Goal: Entertainment & Leisure: Consume media (video, audio)

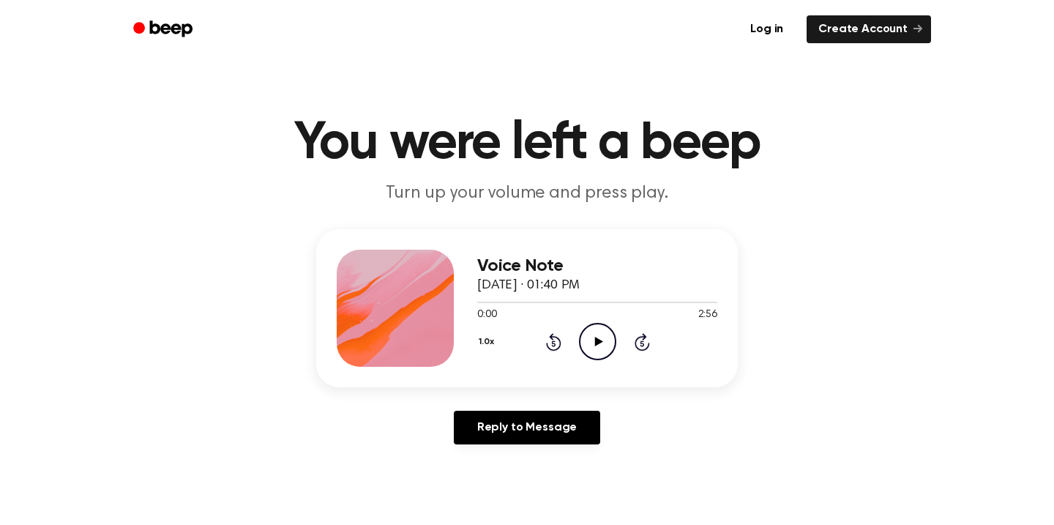
click at [589, 344] on icon "Play Audio" at bounding box center [597, 341] width 37 height 37
click at [587, 339] on icon "Play Audio" at bounding box center [597, 341] width 37 height 37
click at [589, 334] on icon "Play Audio" at bounding box center [597, 341] width 37 height 37
click at [599, 335] on icon "Play Audio" at bounding box center [597, 341] width 37 height 37
click at [597, 332] on icon "Pause Audio" at bounding box center [597, 341] width 37 height 37
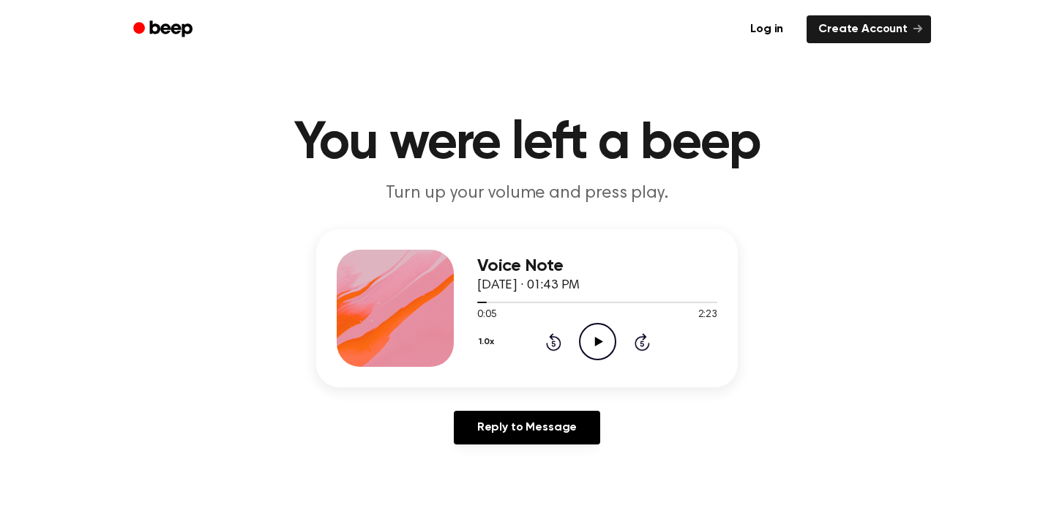
click at [598, 335] on icon "Play Audio" at bounding box center [597, 341] width 37 height 37
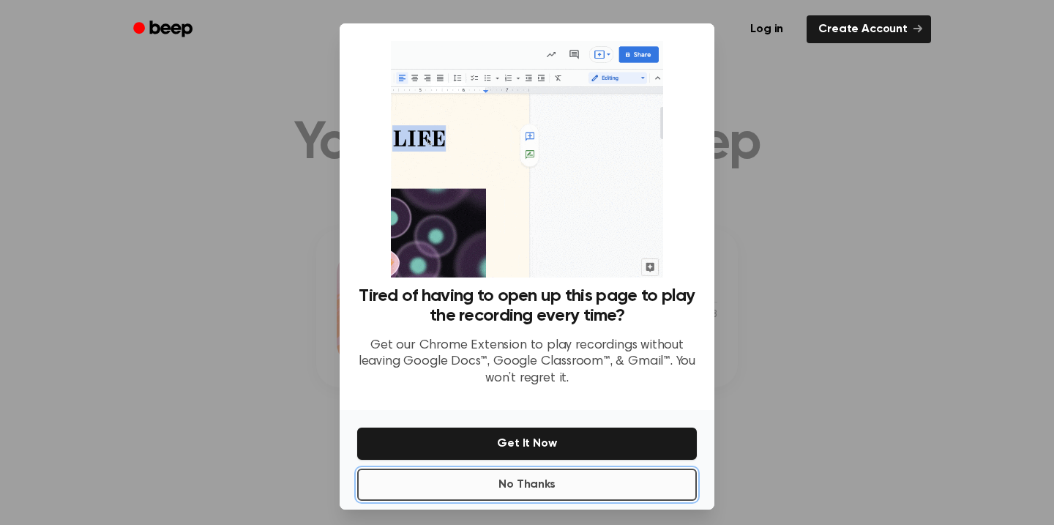
click at [563, 485] on button "No Thanks" at bounding box center [527, 485] width 340 height 32
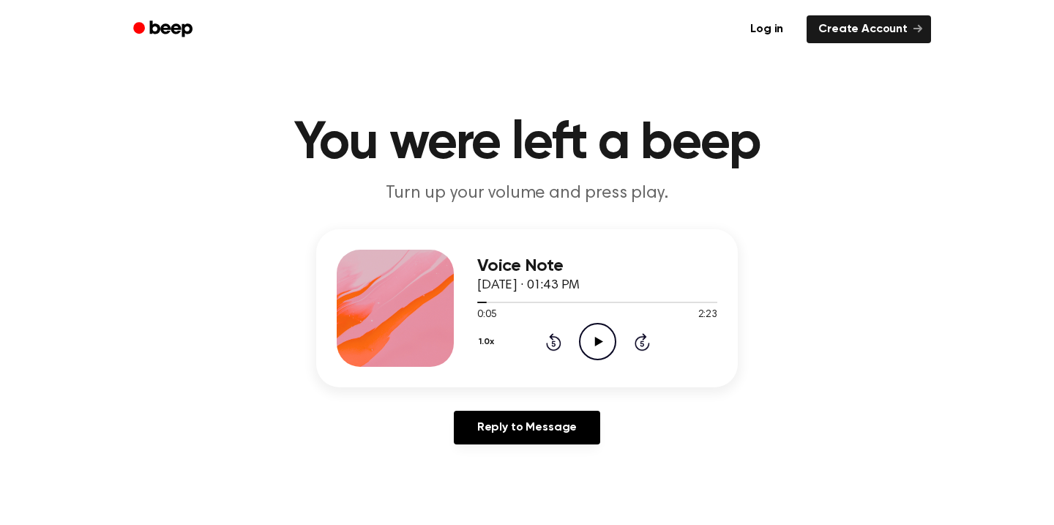
click at [594, 340] on icon "Play Audio" at bounding box center [597, 341] width 37 height 37
